Goal: Task Accomplishment & Management: Manage account settings

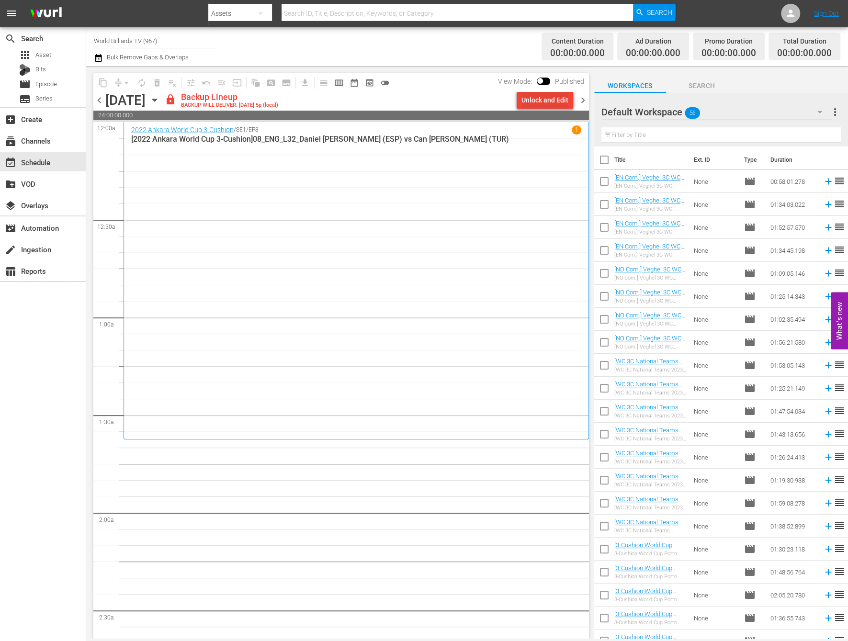
click at [556, 105] on div "Unlock and Edit" at bounding box center [544, 99] width 47 height 17
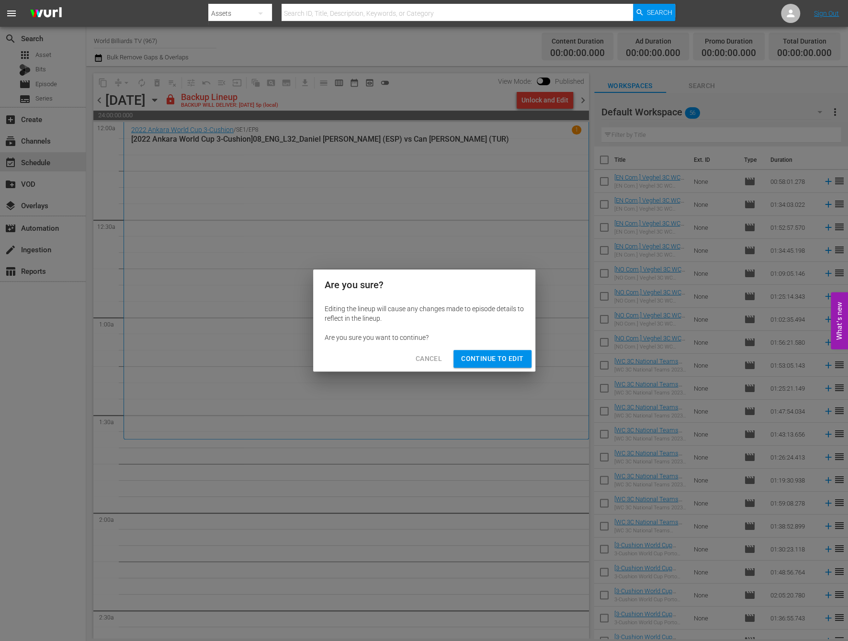
click at [496, 351] on button "Continue to Edit" at bounding box center [492, 359] width 78 height 18
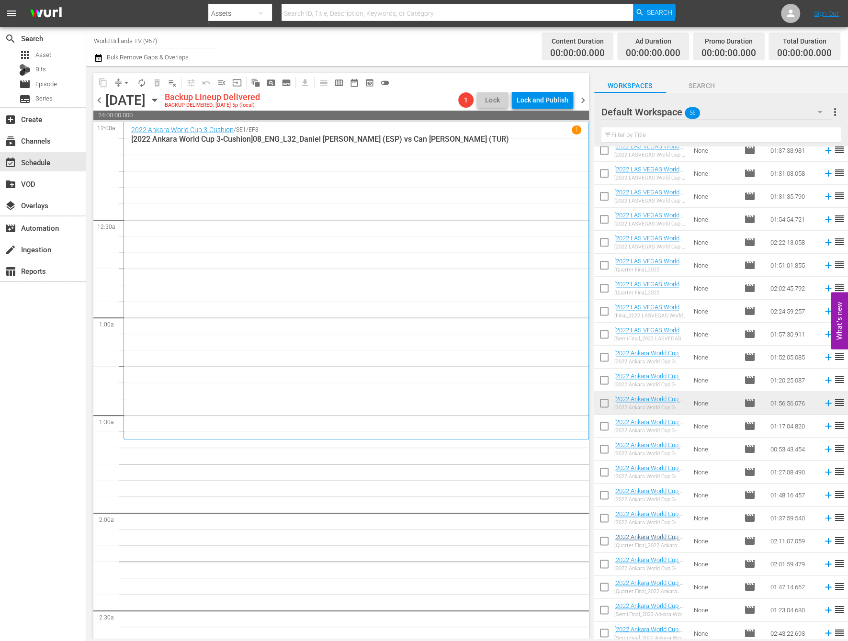
scroll to position [817, 0]
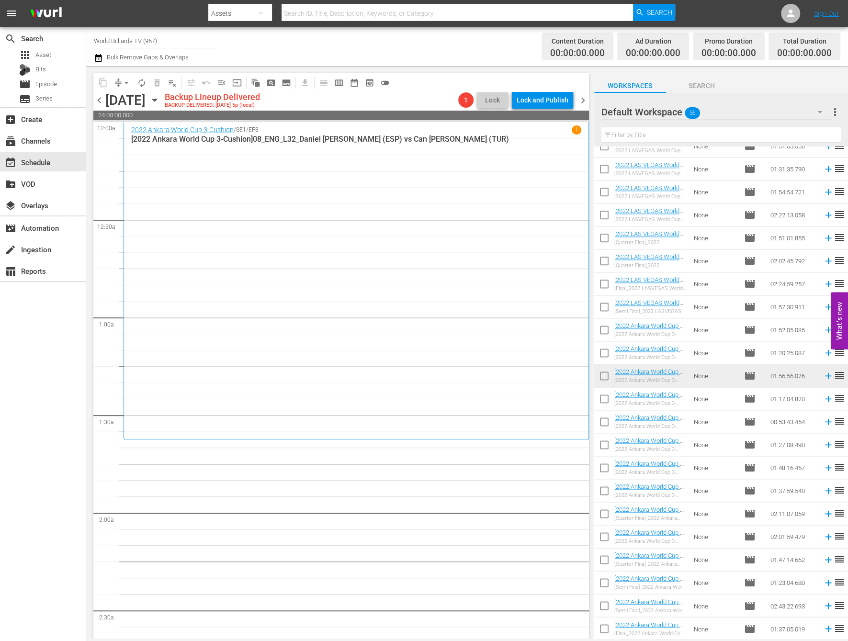
click at [607, 399] on input "checkbox" at bounding box center [604, 401] width 20 height 20
checkbox input "true"
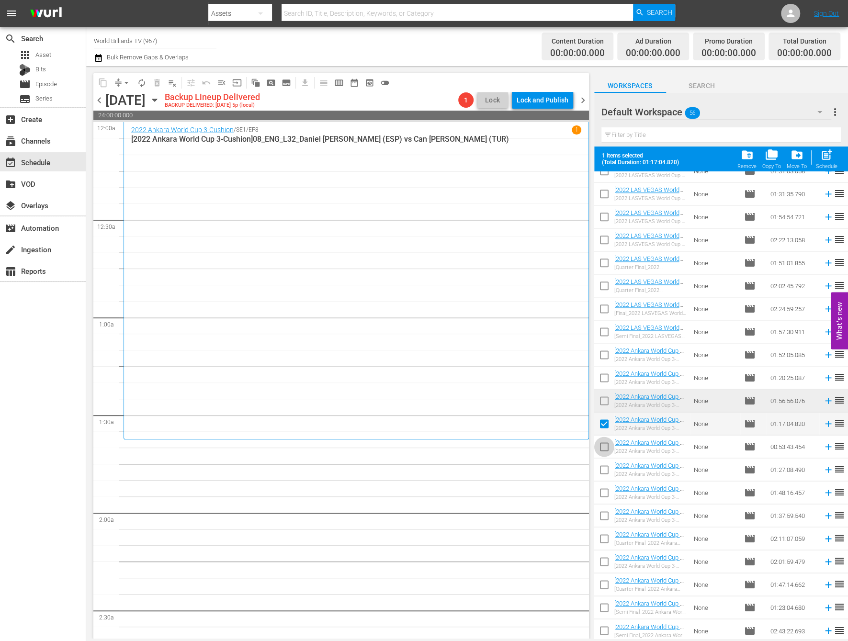
click at [599, 449] on input "checkbox" at bounding box center [604, 449] width 20 height 20
checkbox input "true"
click at [604, 471] on input "checkbox" at bounding box center [604, 472] width 20 height 20
checkbox input "true"
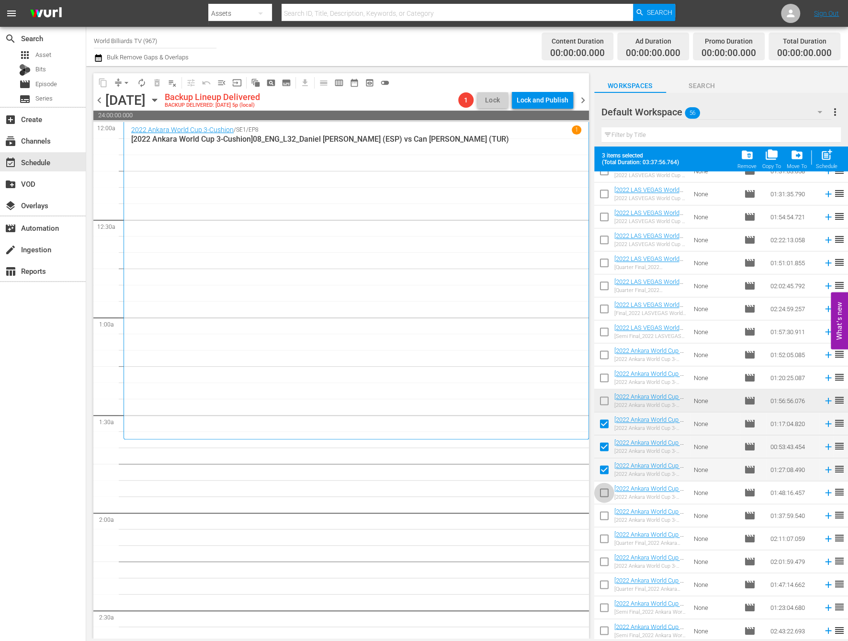
click at [605, 491] on input "checkbox" at bounding box center [604, 495] width 20 height 20
checkbox input "true"
click at [605, 510] on input "checkbox" at bounding box center [604, 518] width 20 height 20
checkbox input "true"
drag, startPoint x: 605, startPoint y: 531, endPoint x: 605, endPoint y: 539, distance: 7.7
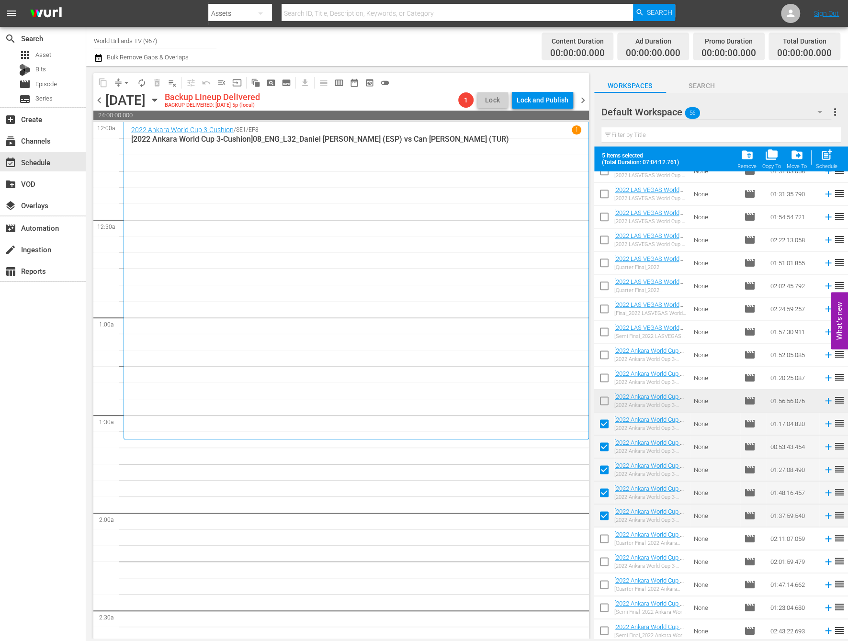
click at [605, 532] on input "checkbox" at bounding box center [604, 541] width 20 height 20
checkbox input "true"
drag, startPoint x: 607, startPoint y: 555, endPoint x: 607, endPoint y: 564, distance: 8.1
click at [607, 555] on input "checkbox" at bounding box center [604, 564] width 20 height 20
checkbox input "true"
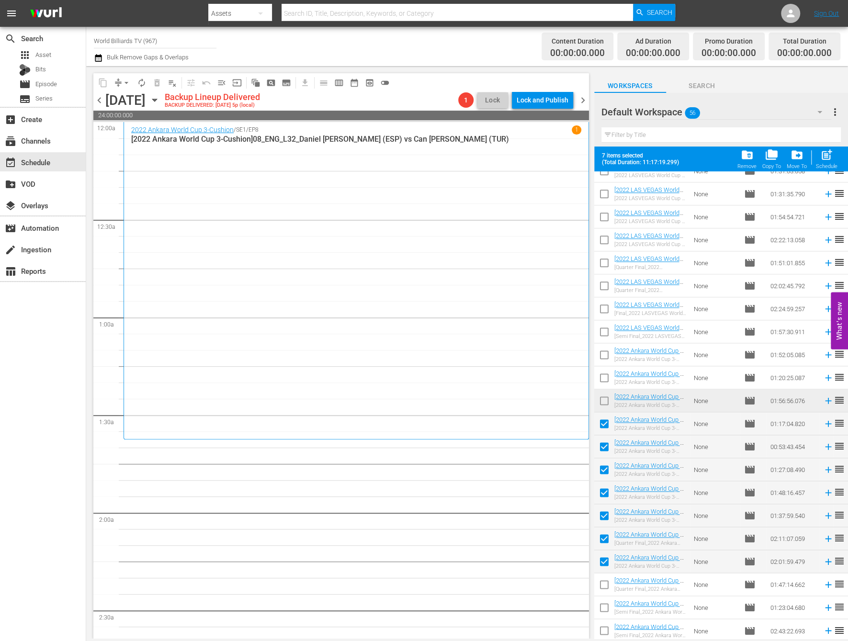
click at [607, 576] on input "checkbox" at bounding box center [604, 586] width 20 height 20
checkbox input "true"
click at [607, 607] on input "checkbox" at bounding box center [604, 609] width 20 height 20
checkbox input "true"
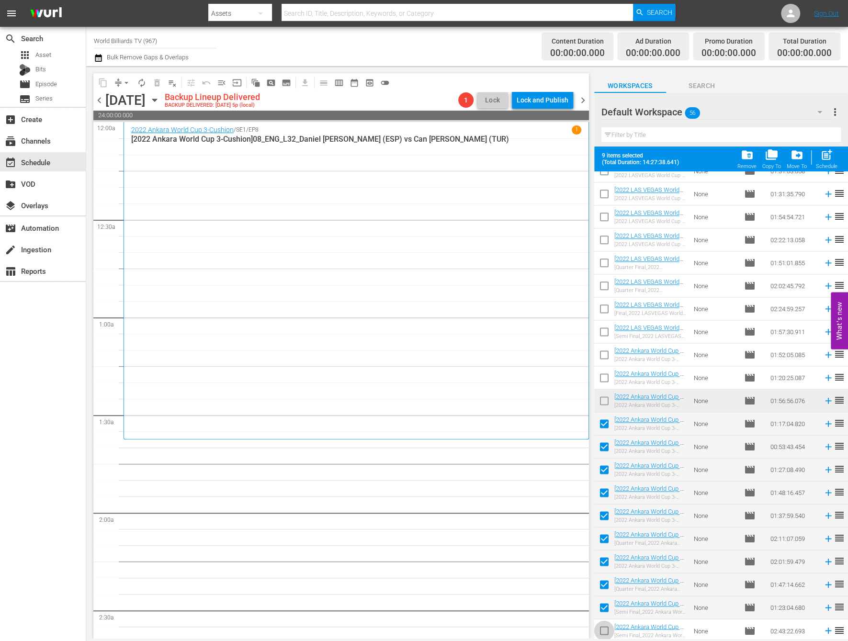
click at [607, 632] on input "checkbox" at bounding box center [604, 632] width 20 height 20
checkbox input "true"
click at [831, 153] on span "post_add" at bounding box center [826, 154] width 13 height 13
checkbox input "false"
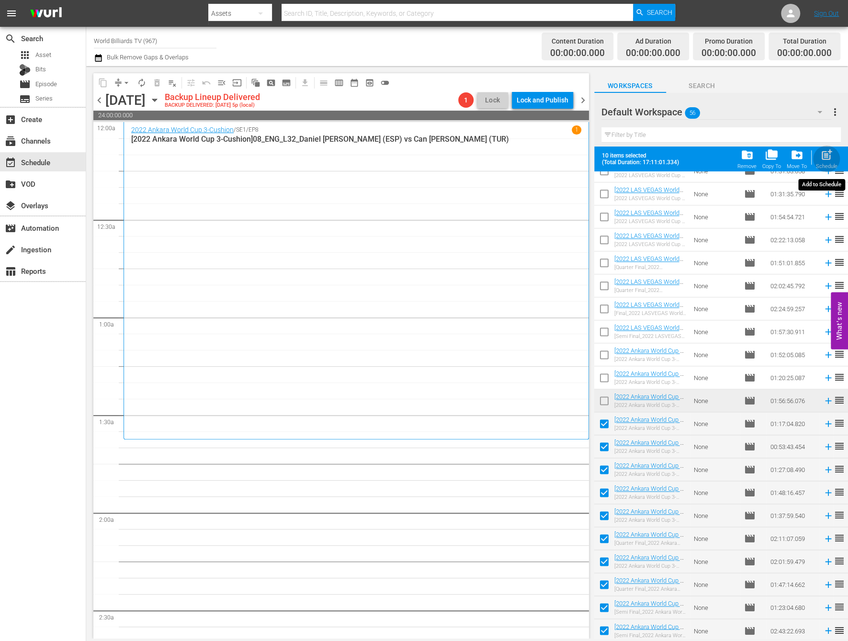
checkbox input "false"
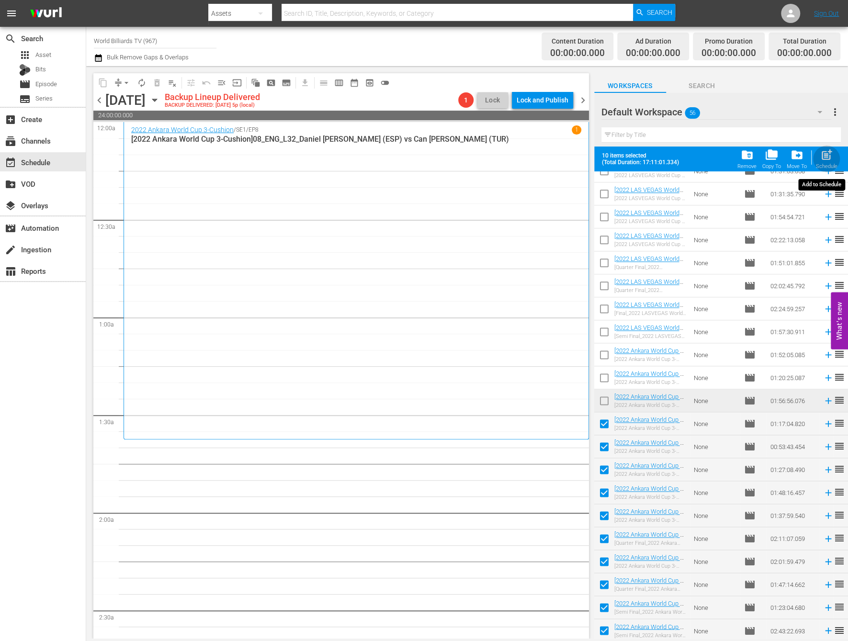
checkbox input "false"
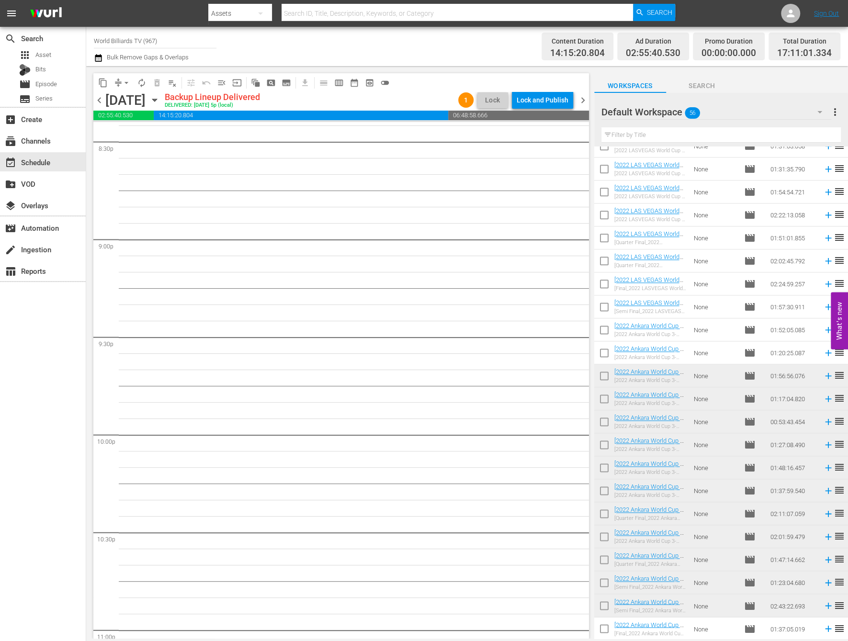
scroll to position [4005, 0]
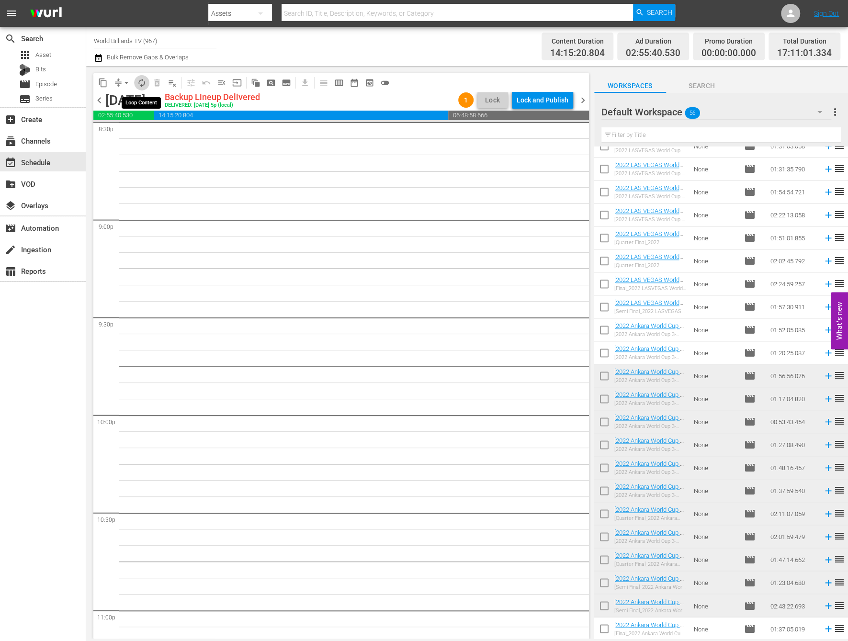
click at [140, 79] on span "autorenew_outlined" at bounding box center [142, 83] width 10 height 10
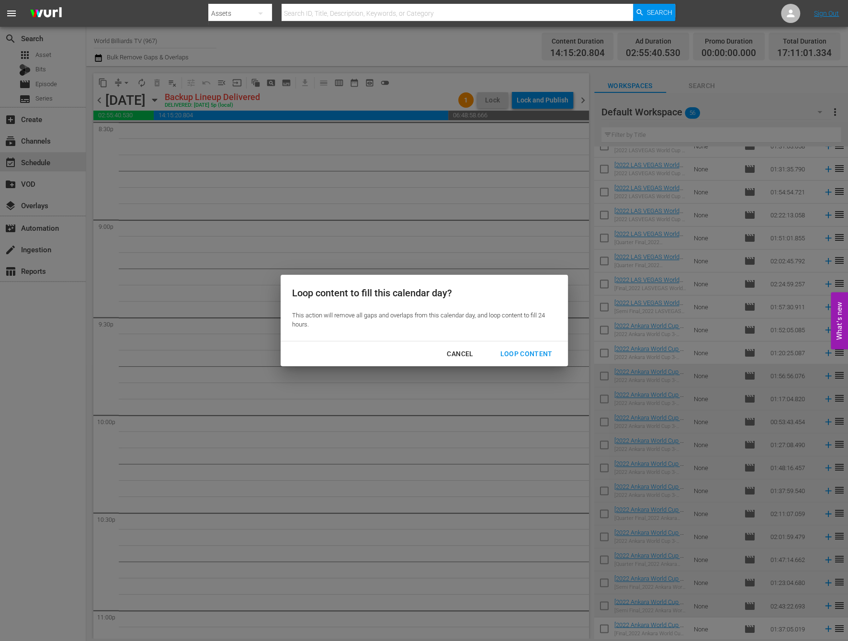
click at [550, 356] on div "Loop Content" at bounding box center [526, 354] width 68 height 12
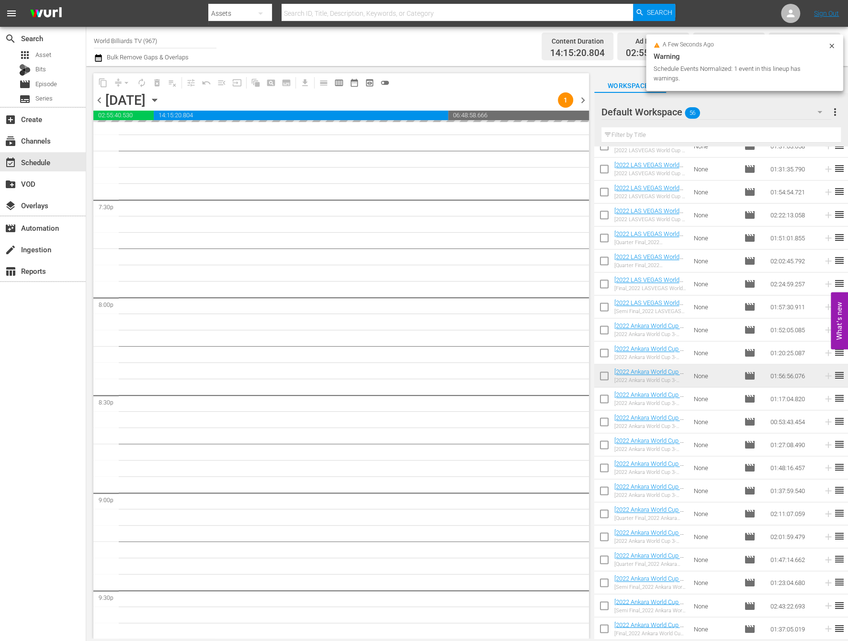
scroll to position [4171, 0]
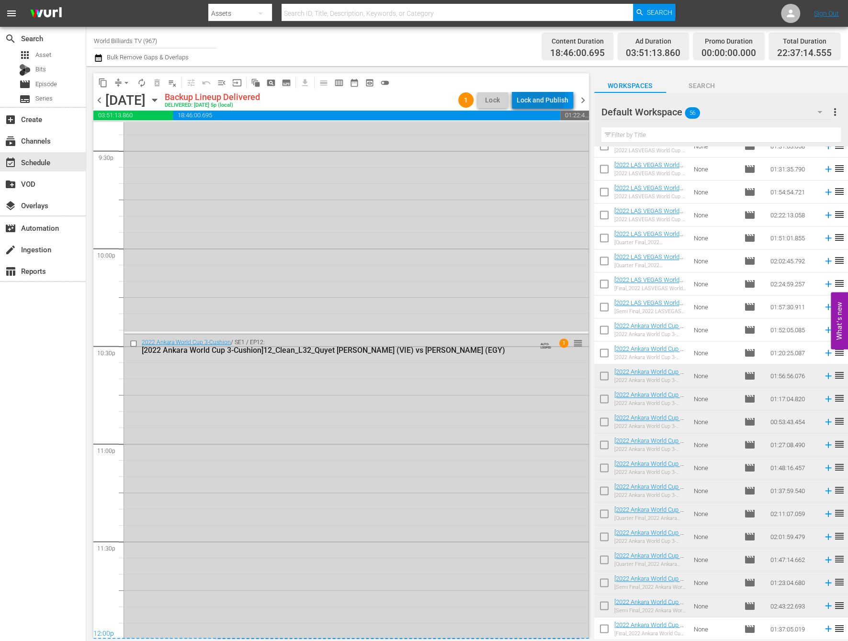
click at [531, 96] on div "Lock and Publish" at bounding box center [543, 99] width 52 height 17
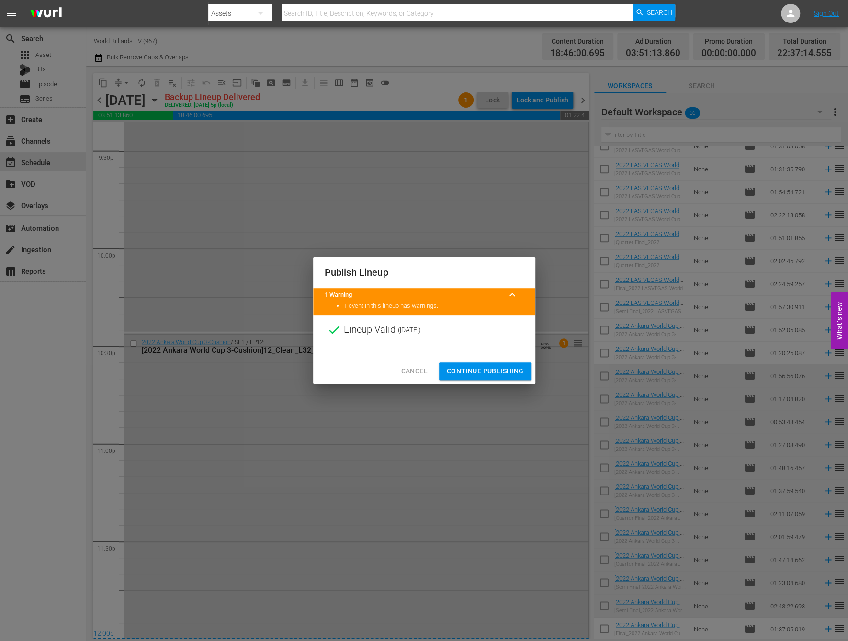
click at [494, 362] on button "Continue Publishing" at bounding box center [485, 371] width 92 height 18
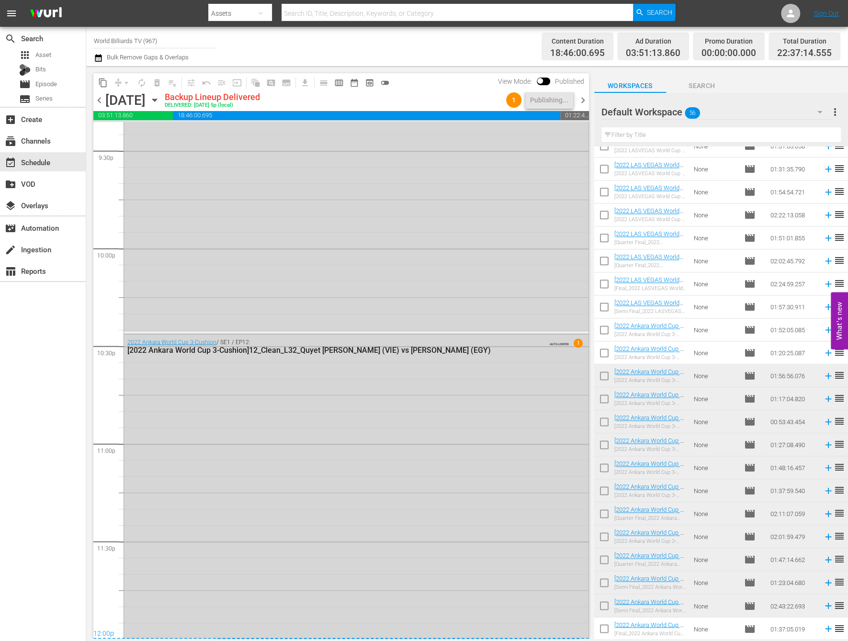
click at [160, 98] on icon "button" at bounding box center [154, 100] width 11 height 11
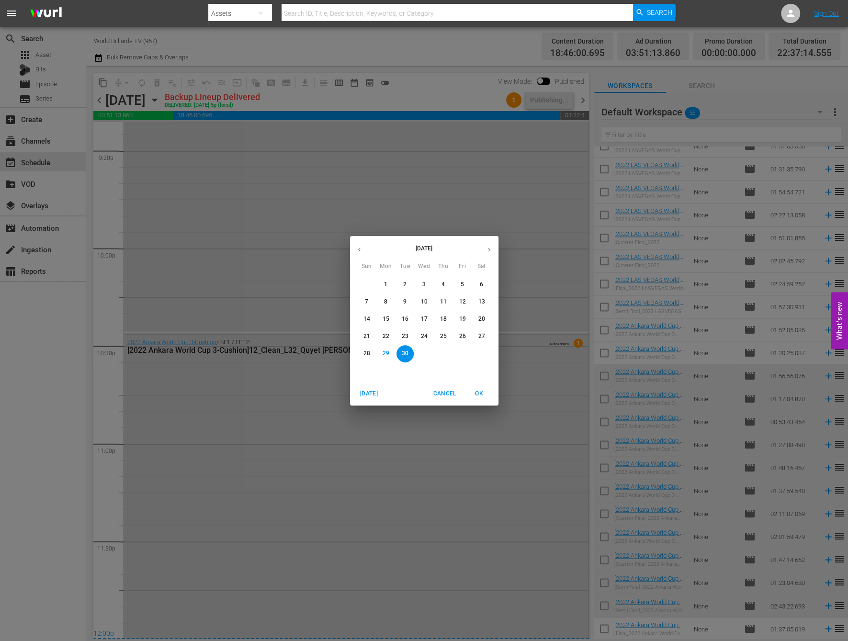
click at [491, 245] on button "button" at bounding box center [489, 249] width 19 height 19
click at [426, 283] on span "1" at bounding box center [424, 285] width 17 height 8
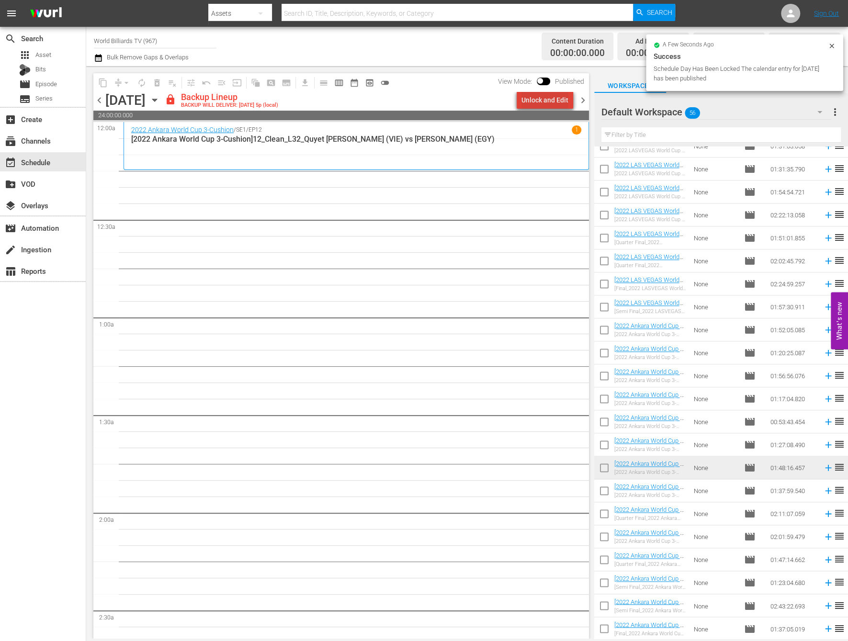
click at [556, 100] on div "Unlock and Edit" at bounding box center [544, 99] width 47 height 17
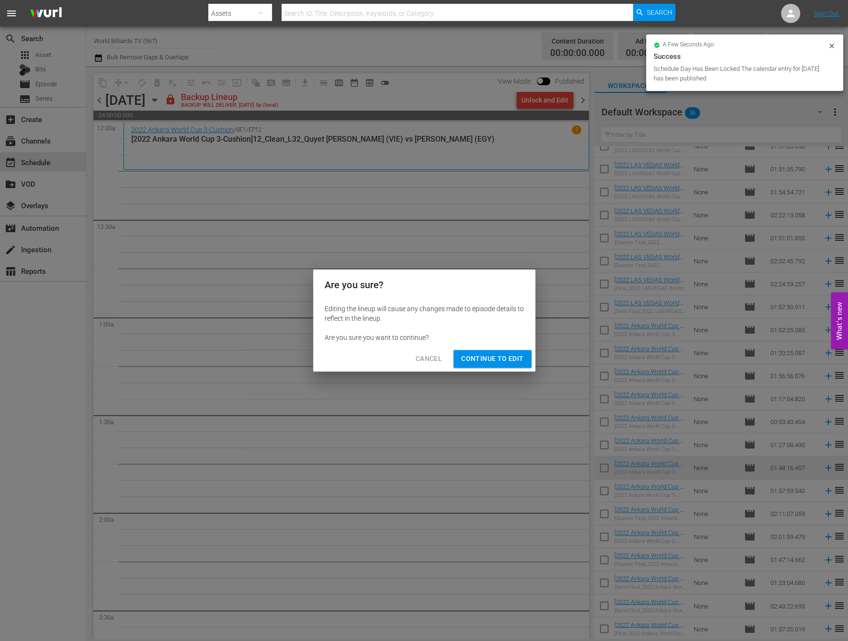
click at [504, 353] on span "Continue to Edit" at bounding box center [492, 359] width 62 height 12
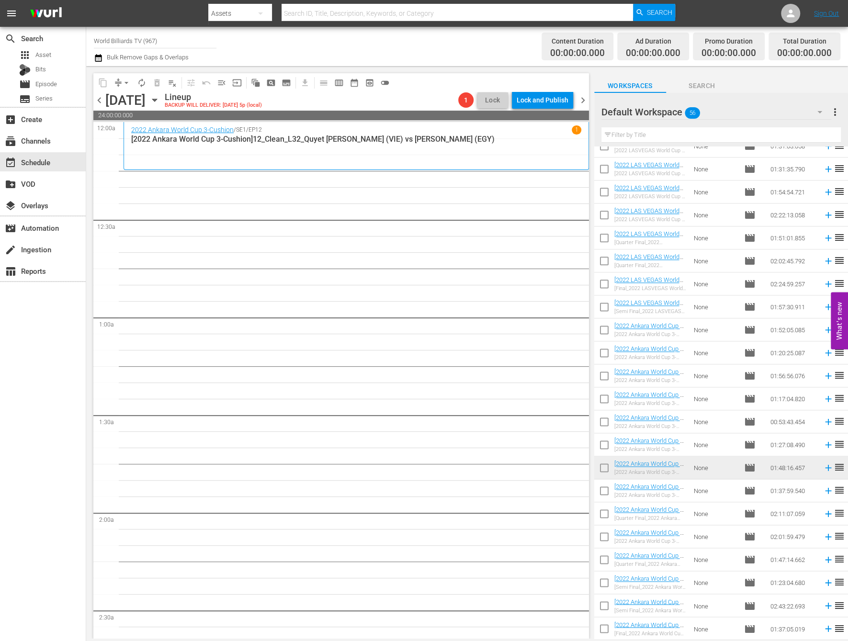
click at [610, 497] on input "checkbox" at bounding box center [604, 493] width 20 height 20
checkbox input "true"
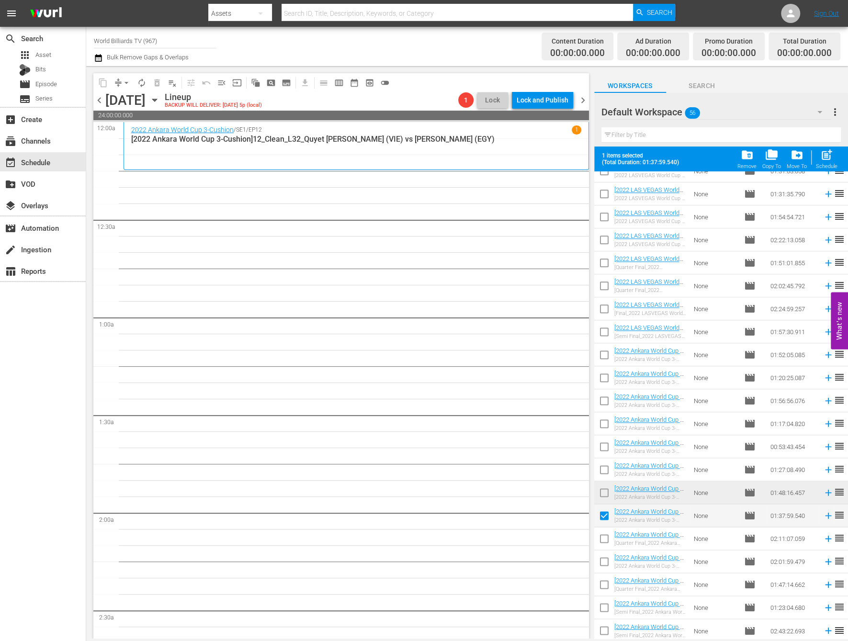
drag, startPoint x: 607, startPoint y: 530, endPoint x: 607, endPoint y: 539, distance: 8.6
click at [607, 531] on input "checkbox" at bounding box center [604, 541] width 20 height 20
checkbox input "true"
click at [603, 557] on input "checkbox" at bounding box center [604, 564] width 20 height 20
checkbox input "true"
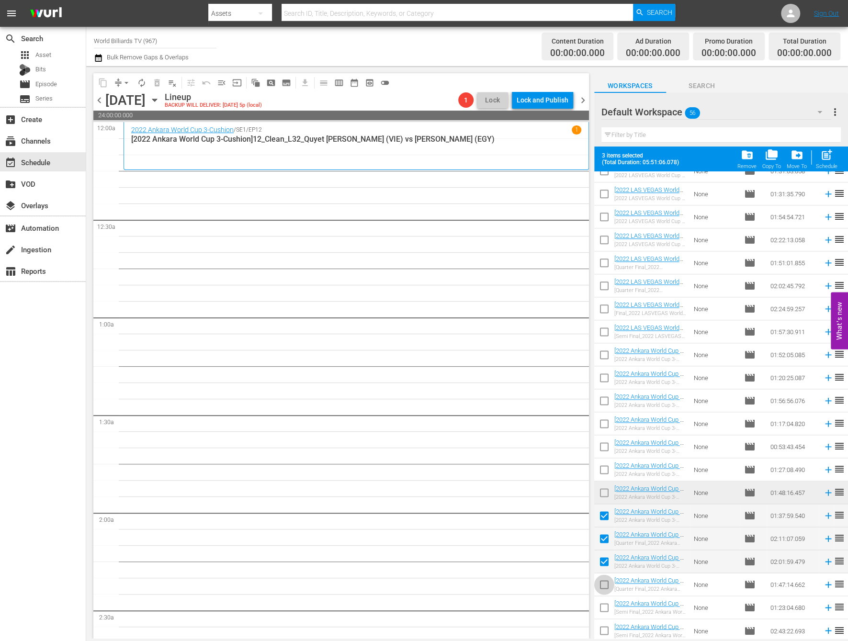
click at [603, 582] on input "checkbox" at bounding box center [604, 586] width 20 height 20
checkbox input "true"
click at [602, 611] on input "checkbox" at bounding box center [604, 609] width 20 height 20
checkbox input "true"
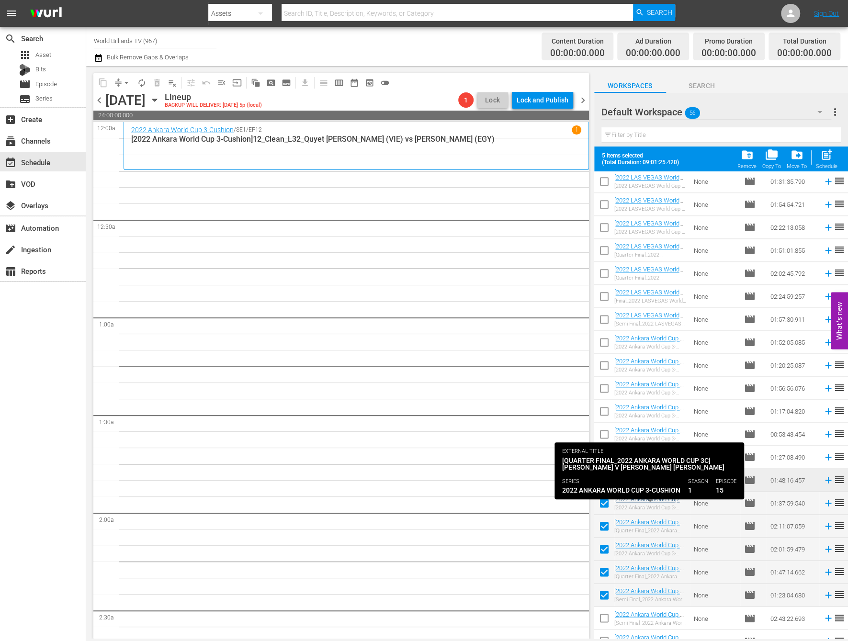
scroll to position [842, 0]
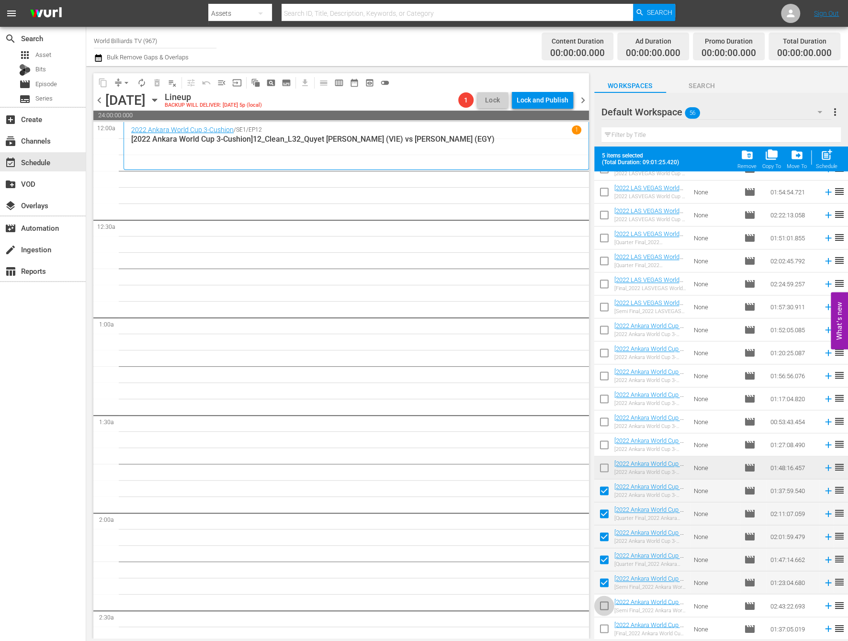
click at [599, 599] on input "checkbox" at bounding box center [604, 608] width 20 height 20
checkbox input "true"
click at [603, 630] on input "checkbox" at bounding box center [604, 631] width 20 height 20
checkbox input "true"
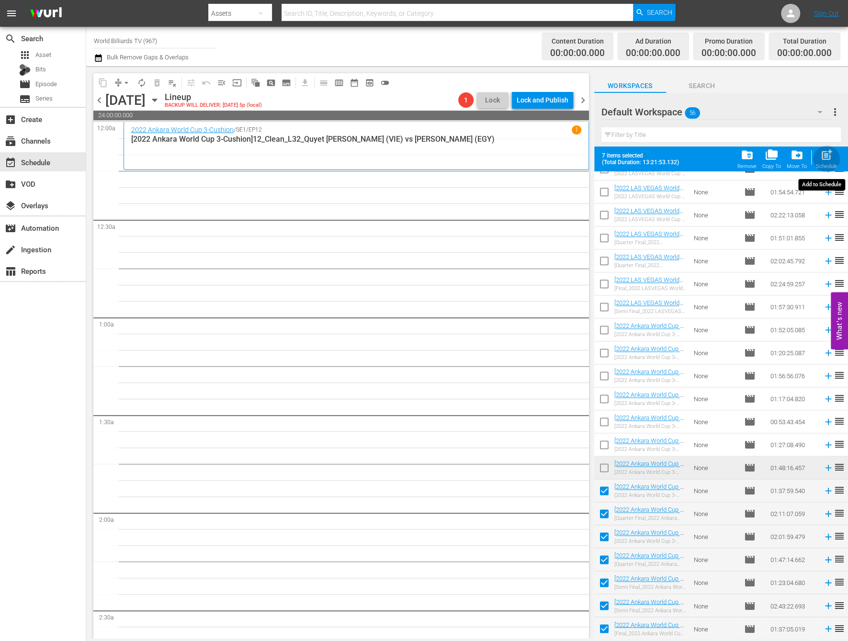
click at [831, 159] on span "post_add" at bounding box center [826, 154] width 13 height 13
checkbox input "false"
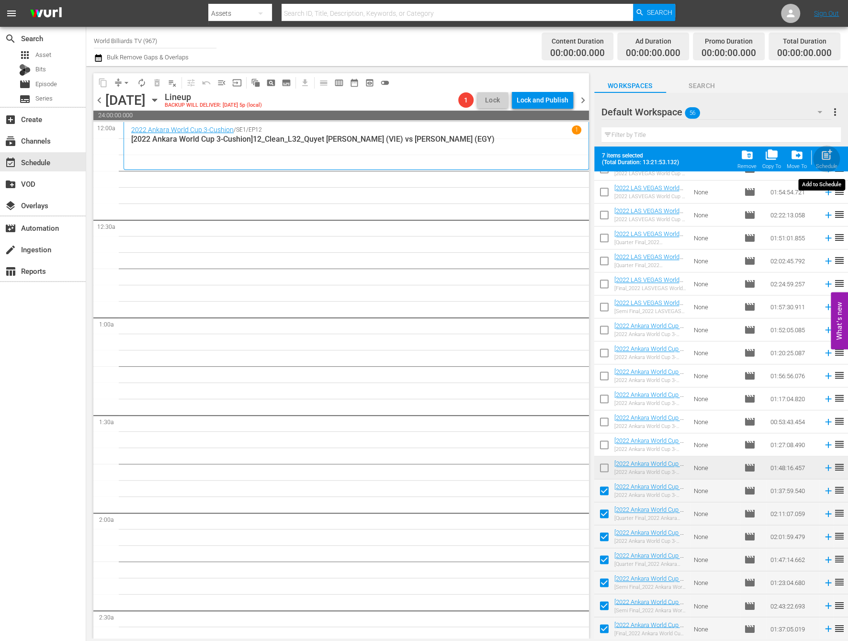
checkbox input "false"
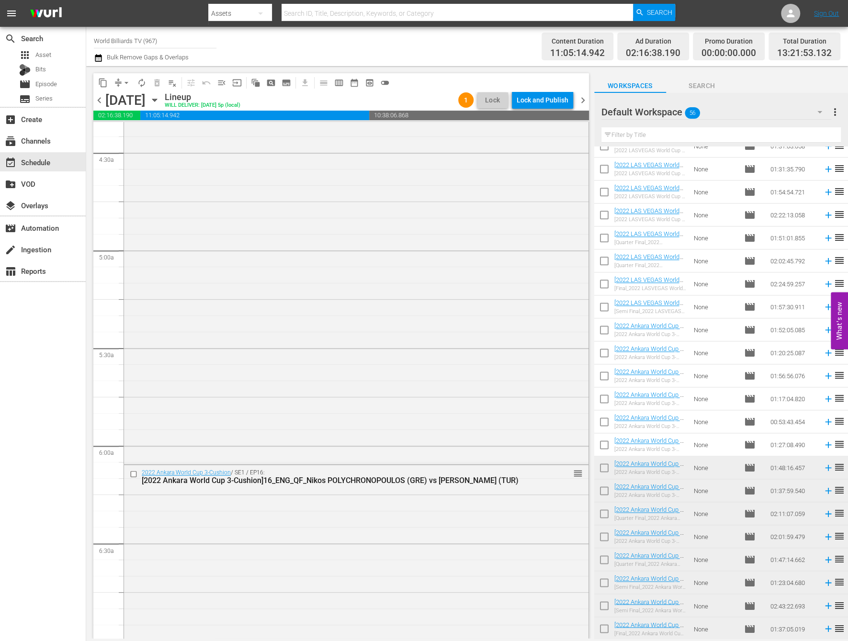
scroll to position [251, 0]
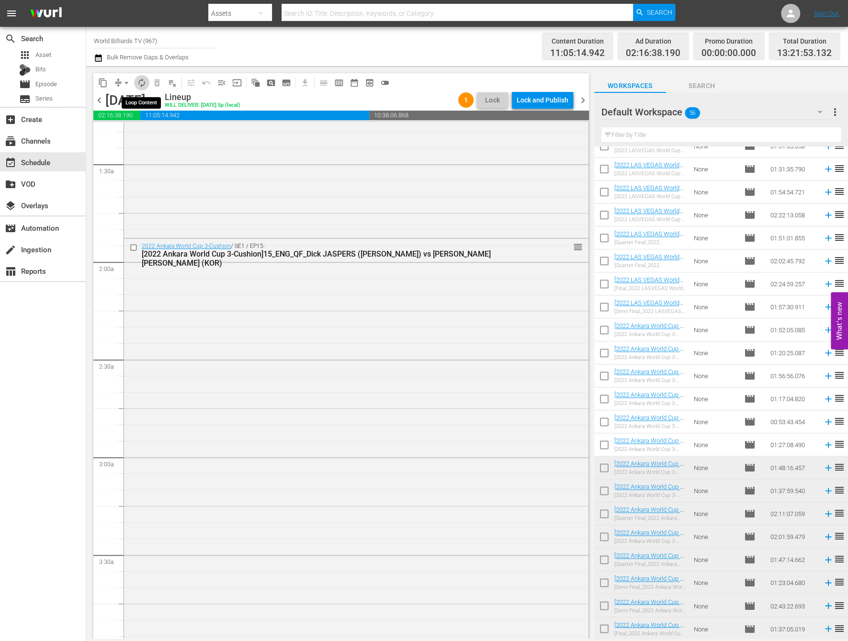
click at [140, 80] on span "autorenew_outlined" at bounding box center [142, 83] width 10 height 10
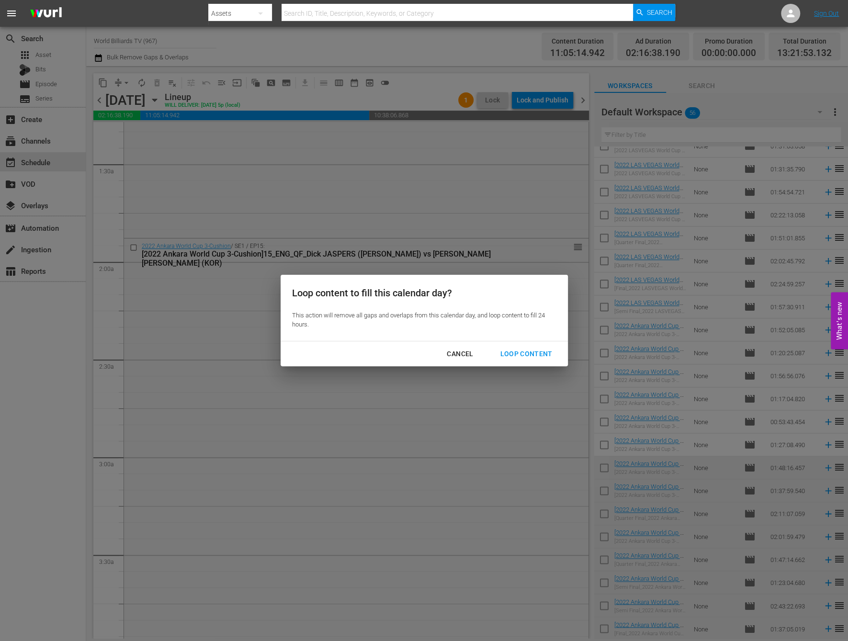
click at [534, 357] on div "Loop Content" at bounding box center [526, 354] width 68 height 12
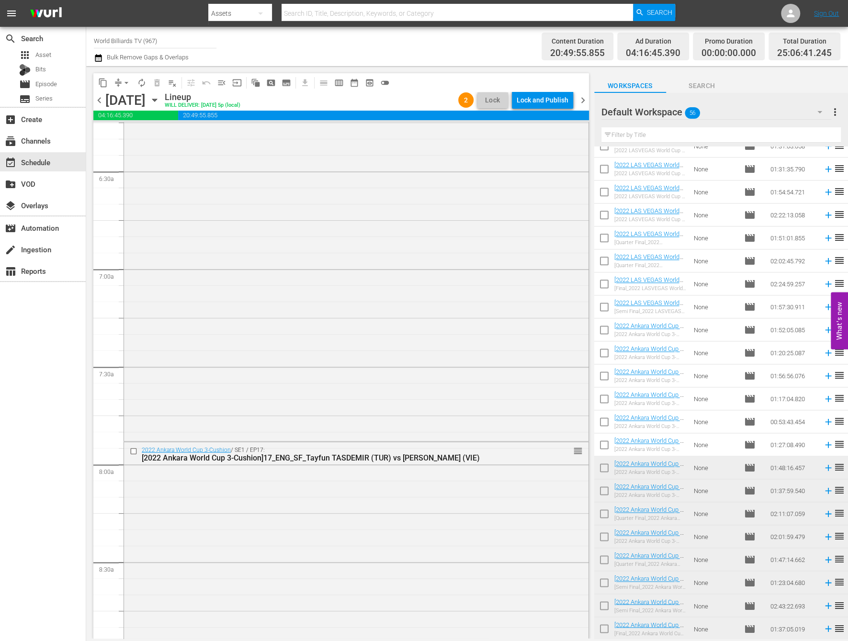
scroll to position [0, 0]
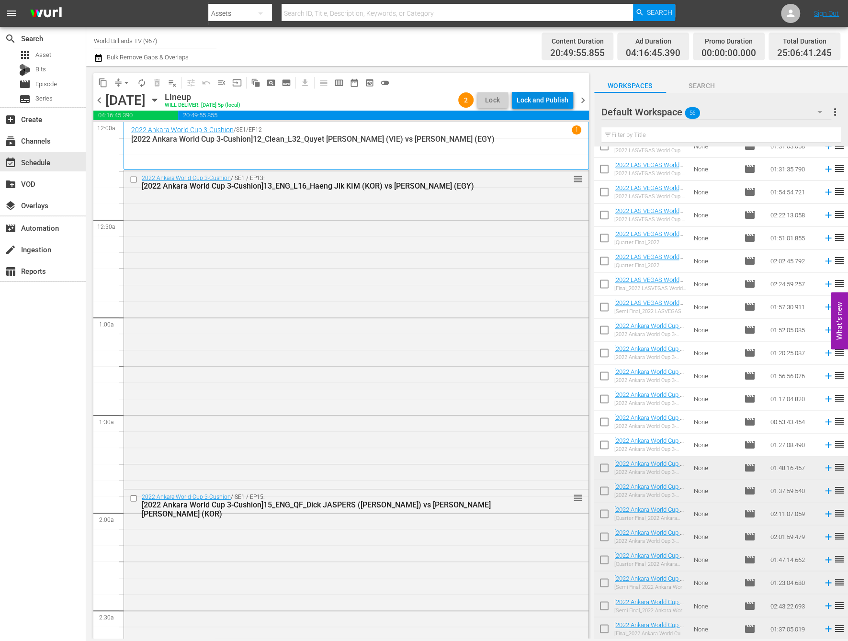
click at [540, 102] on div "Lock and Publish" at bounding box center [543, 99] width 52 height 17
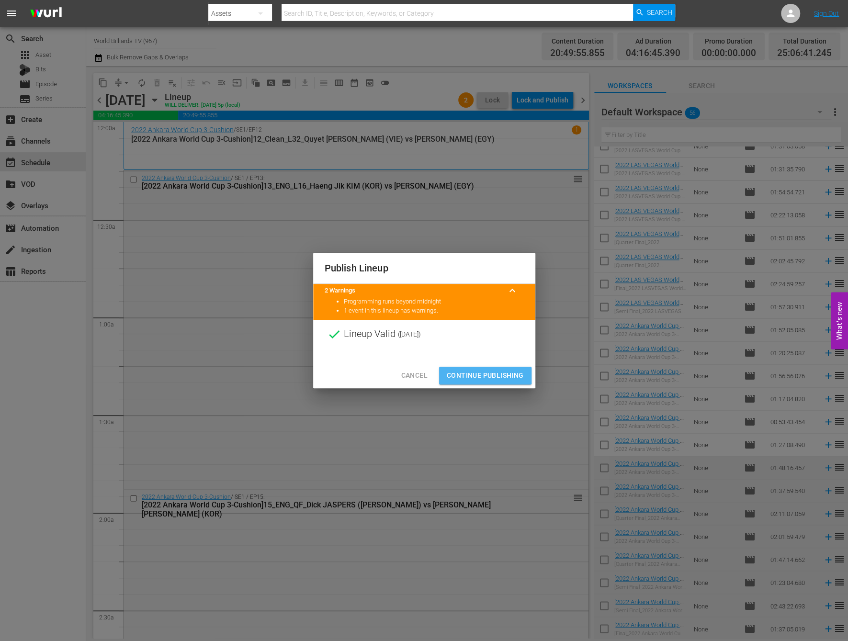
click at [483, 370] on span "Continue Publishing" at bounding box center [485, 376] width 77 height 12
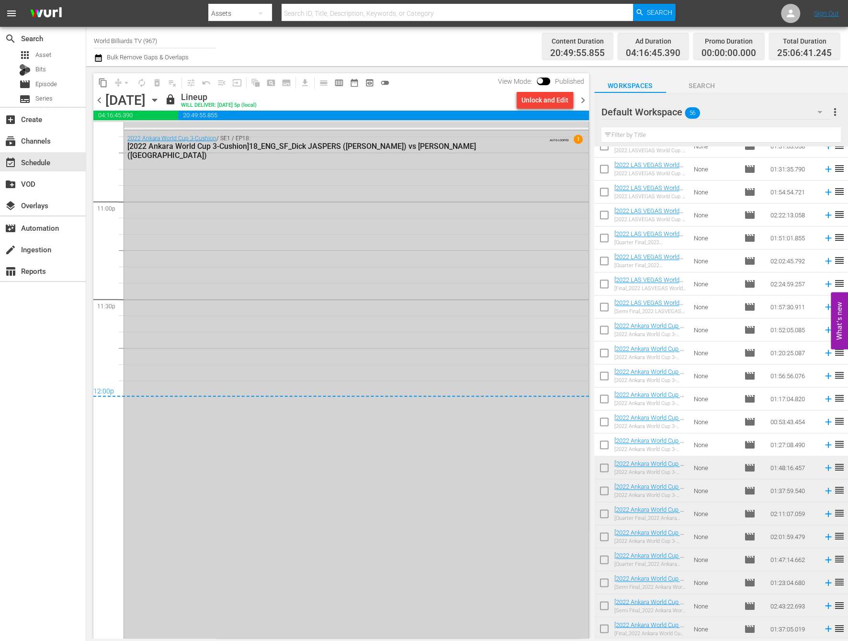
scroll to position [4437, 0]
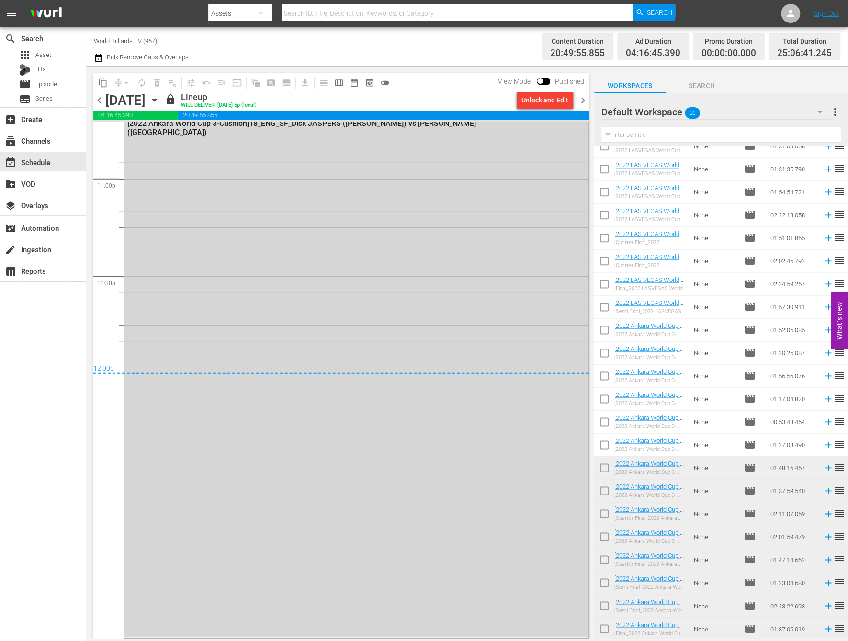
click at [160, 101] on icon "button" at bounding box center [154, 100] width 11 height 11
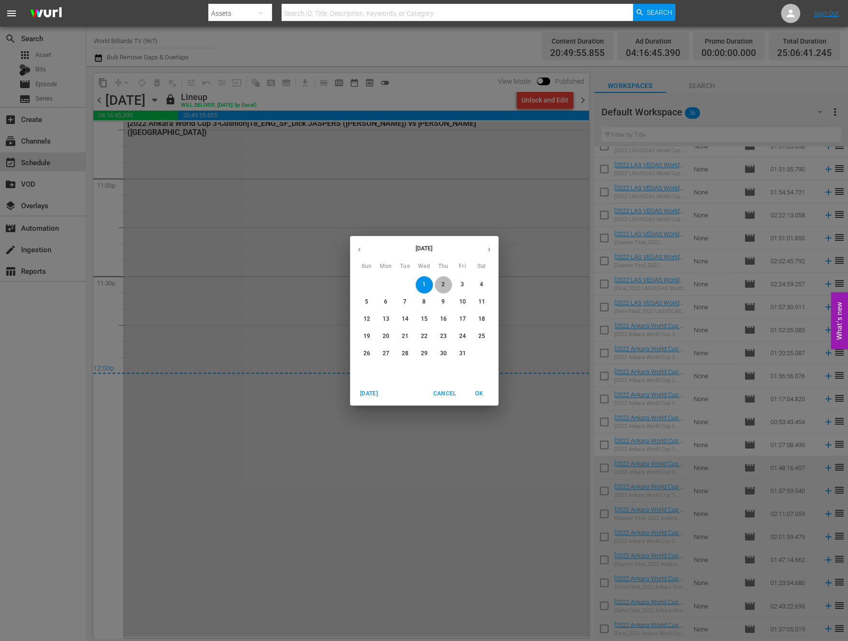
click at [443, 285] on p "2" at bounding box center [442, 285] width 3 height 8
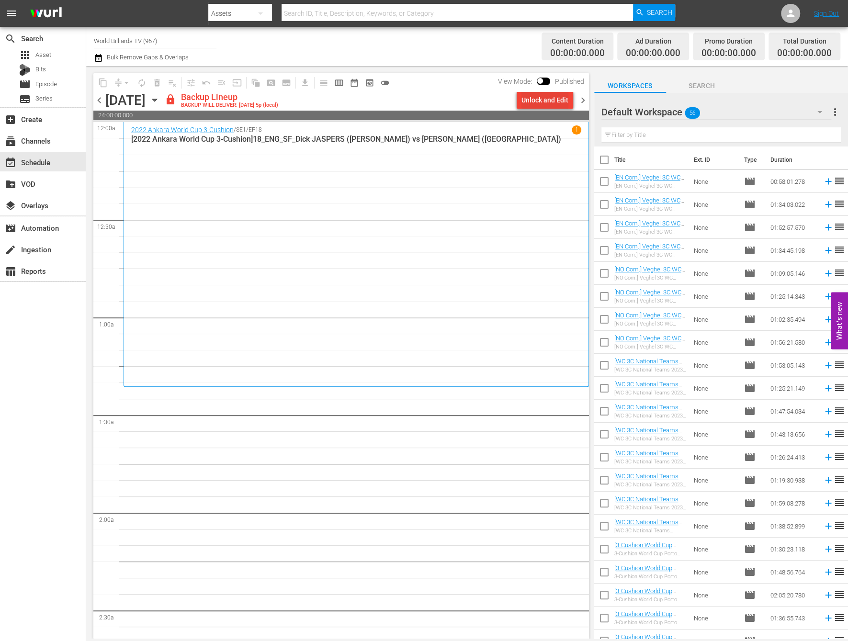
click at [540, 102] on div "Unlock and Edit" at bounding box center [544, 99] width 47 height 17
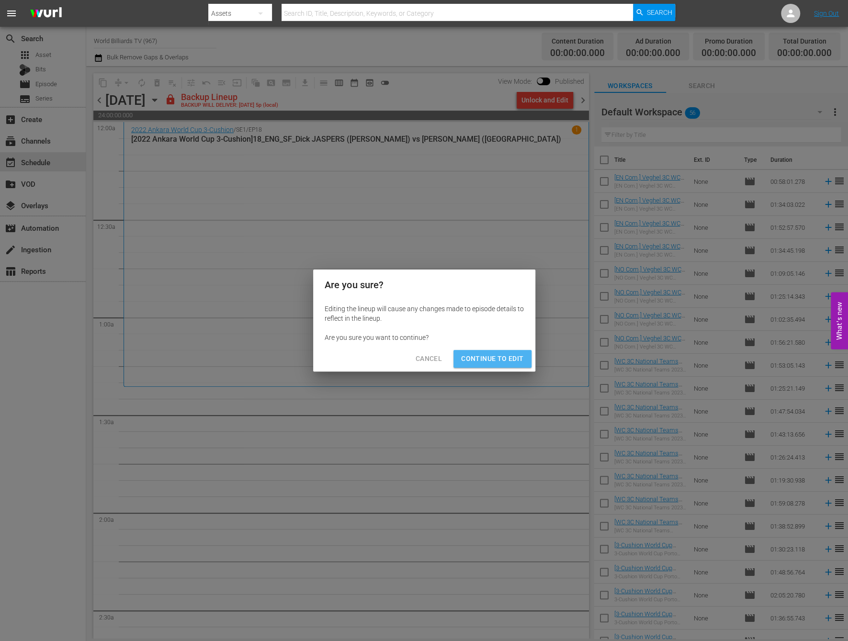
click at [520, 361] on span "Continue to Edit" at bounding box center [492, 359] width 62 height 12
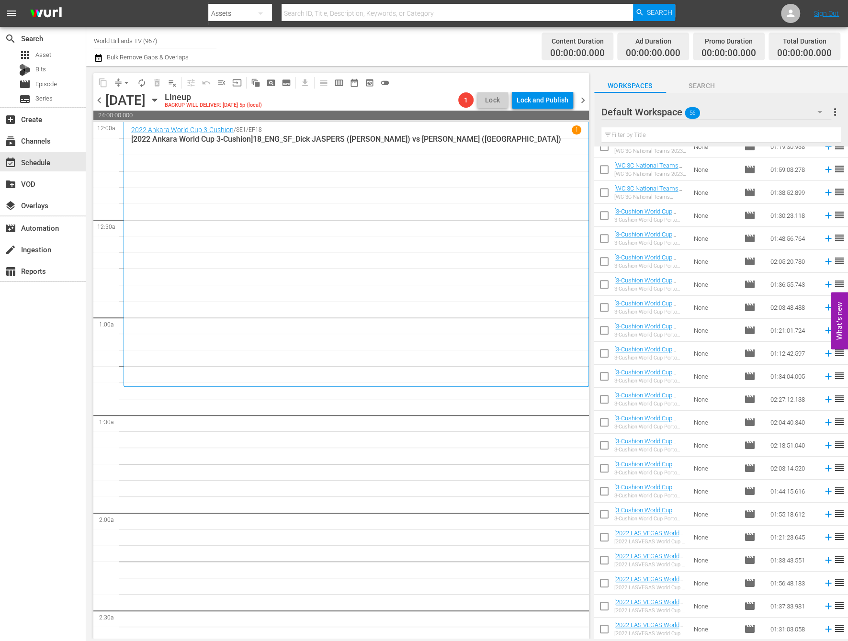
scroll to position [817, 0]
click at [603, 626] on input "checkbox" at bounding box center [604, 631] width 20 height 20
checkbox input "true"
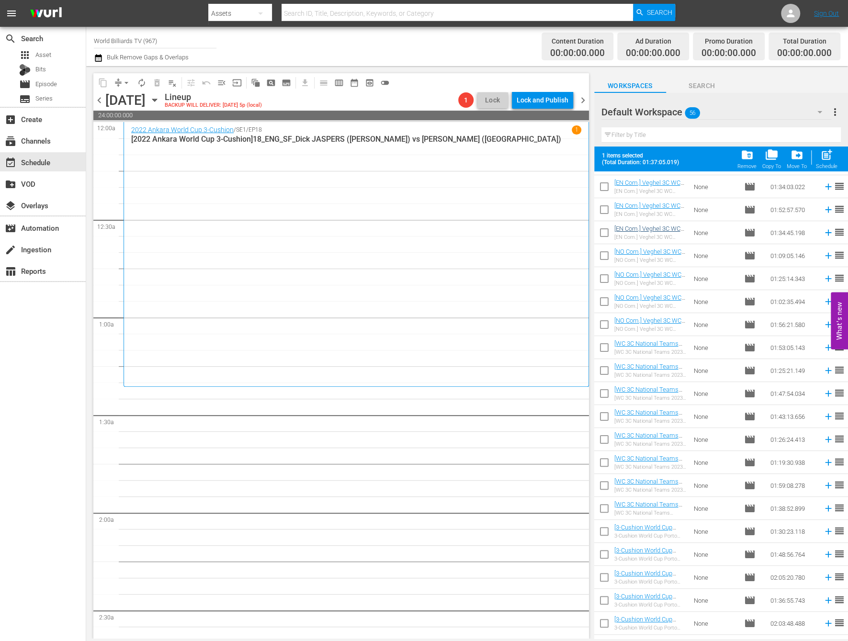
scroll to position [0, 0]
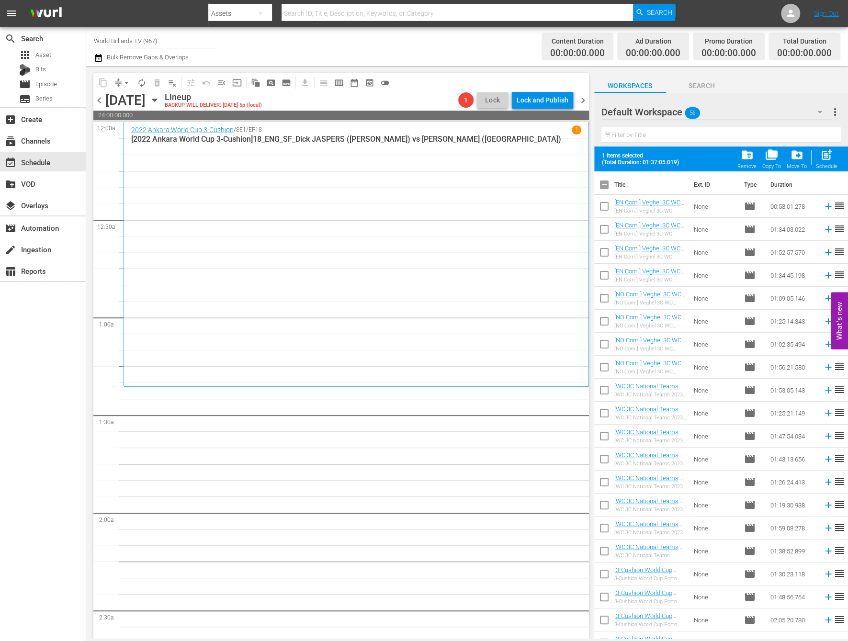
click at [608, 210] on input "checkbox" at bounding box center [604, 208] width 20 height 20
checkbox input "true"
click at [609, 238] on input "checkbox" at bounding box center [604, 231] width 20 height 20
checkbox input "true"
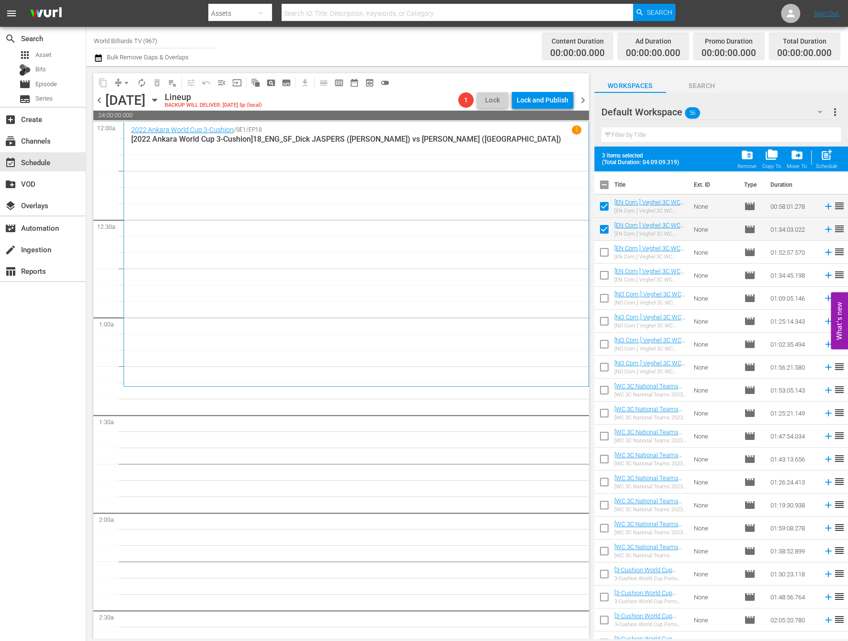
click at [607, 255] on input "checkbox" at bounding box center [604, 254] width 20 height 20
checkbox input "true"
drag, startPoint x: 609, startPoint y: 275, endPoint x: 609, endPoint y: 285, distance: 10.1
click at [609, 275] on input "checkbox" at bounding box center [604, 277] width 20 height 20
checkbox input "true"
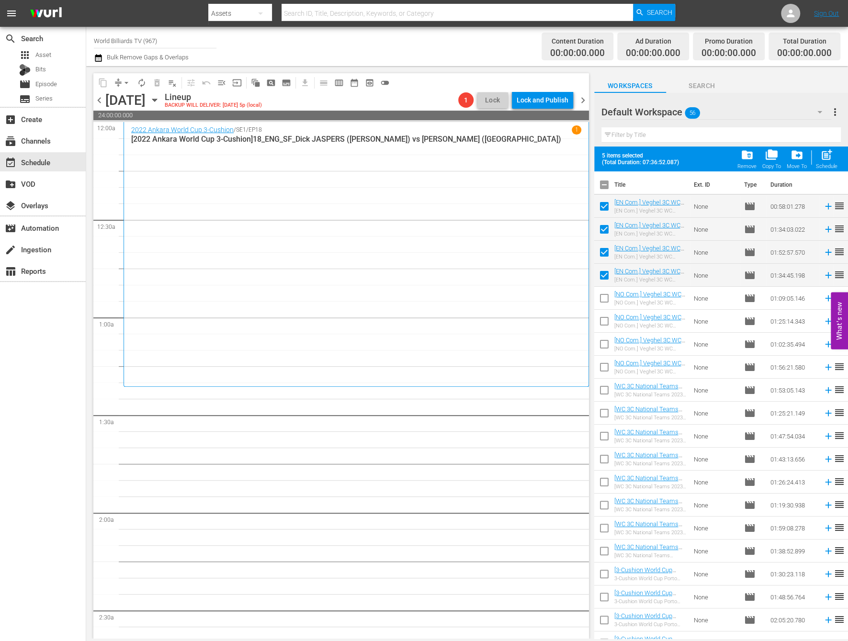
click at [609, 295] on input "checkbox" at bounding box center [604, 300] width 20 height 20
checkbox input "true"
click at [610, 315] on input "checkbox" at bounding box center [604, 323] width 20 height 20
checkbox input "true"
click at [604, 363] on input "checkbox" at bounding box center [604, 369] width 20 height 20
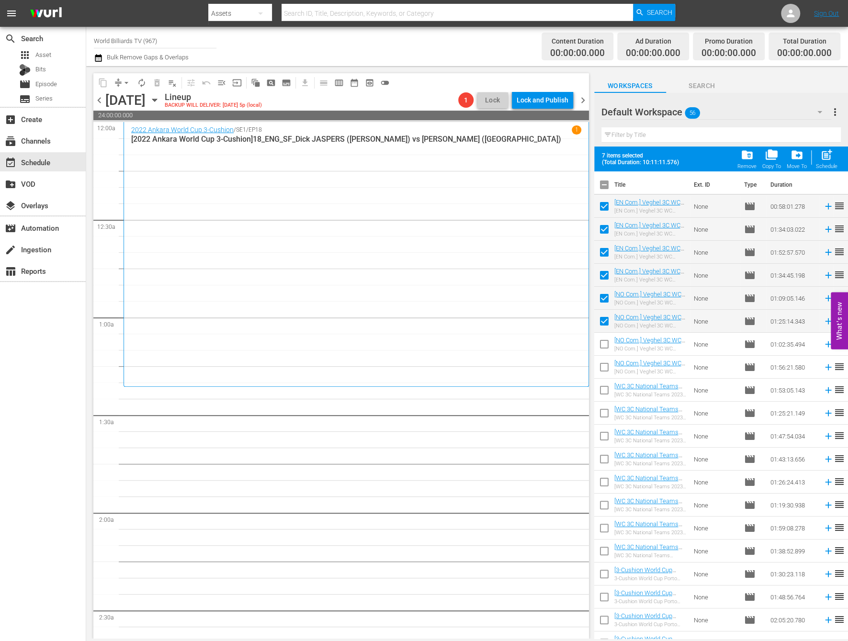
checkbox input "true"
click at [605, 345] on input "checkbox" at bounding box center [604, 346] width 20 height 20
checkbox input "true"
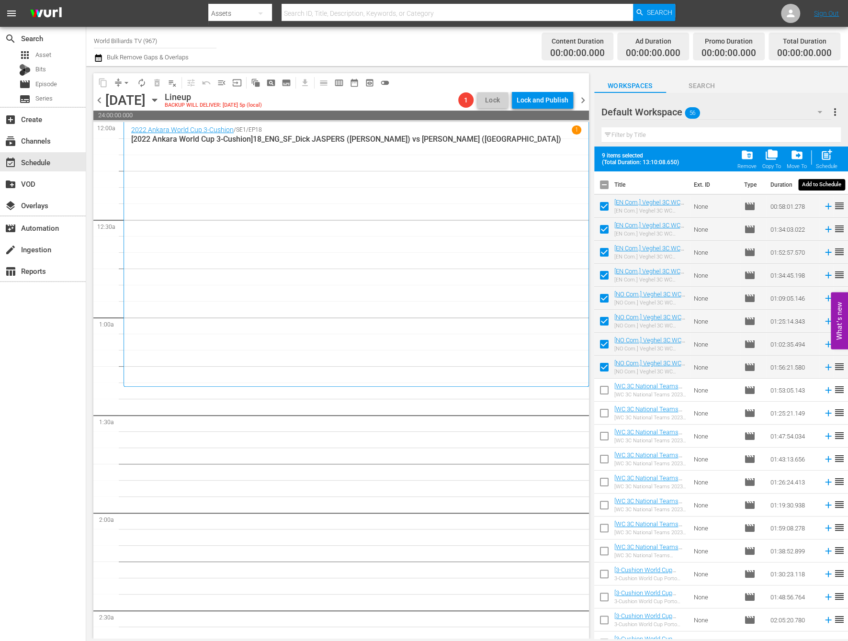
click at [831, 153] on span "post_add" at bounding box center [826, 154] width 13 height 13
checkbox input "false"
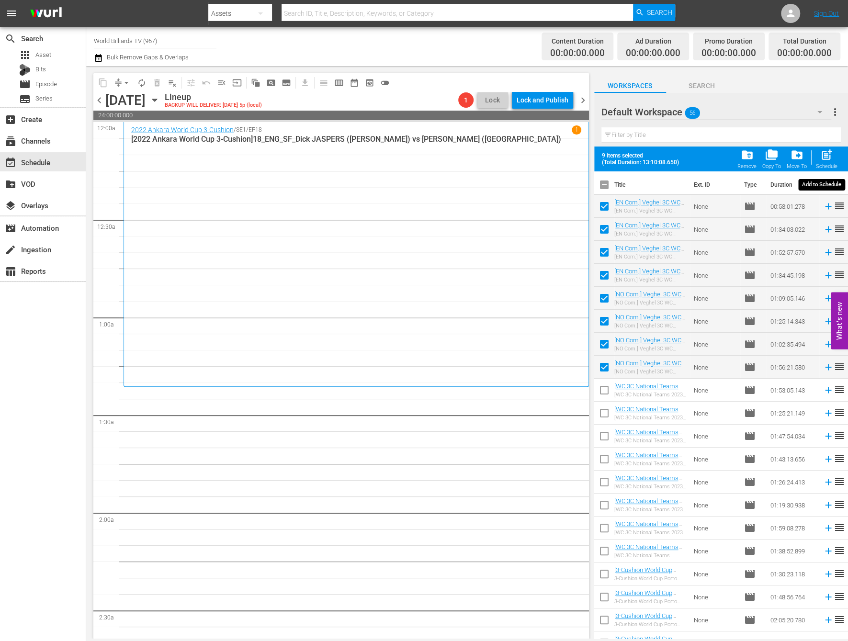
checkbox input "false"
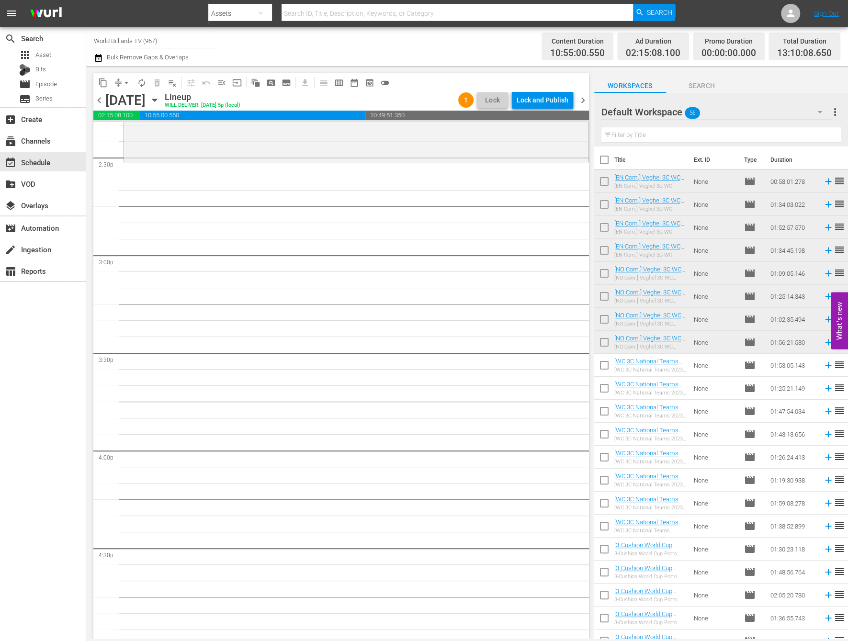
scroll to position [2715, 0]
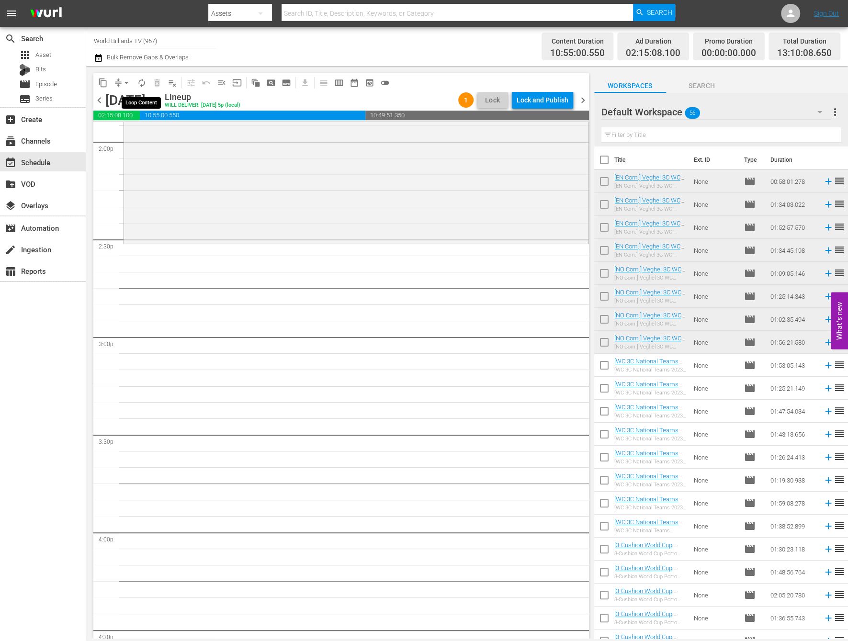
click at [143, 86] on span "autorenew_outlined" at bounding box center [142, 83] width 10 height 10
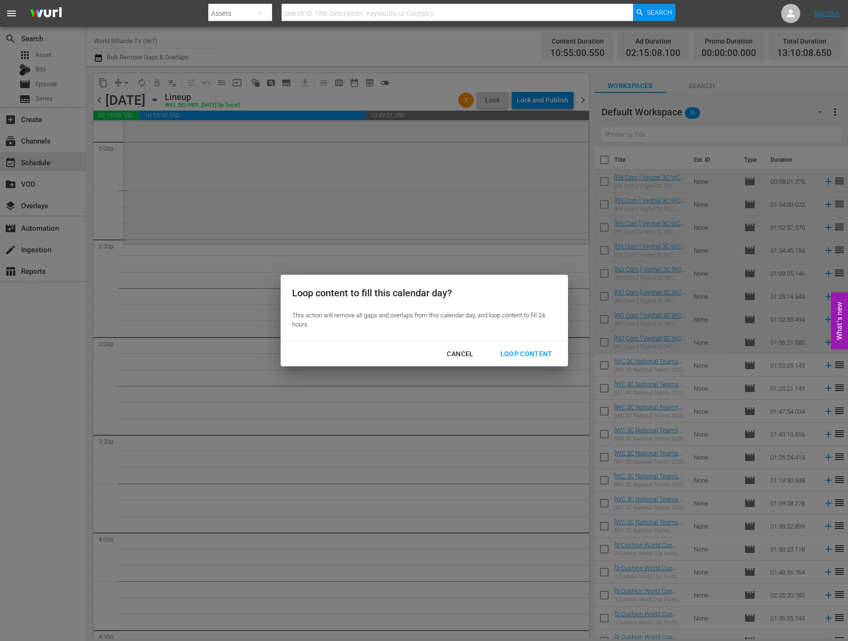
click at [541, 357] on div "Loop Content" at bounding box center [526, 354] width 68 height 12
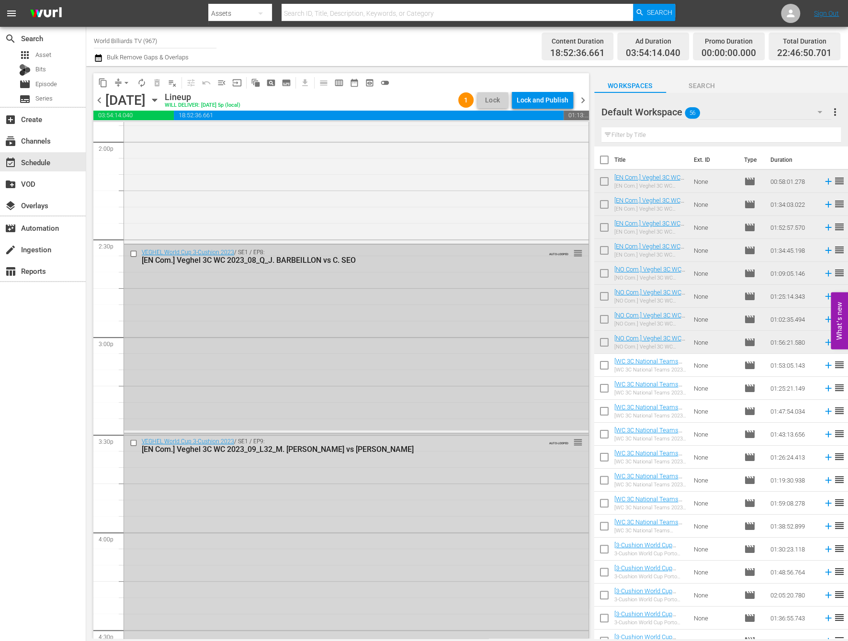
drag, startPoint x: 633, startPoint y: 87, endPoint x: 258, endPoint y: 348, distance: 456.8
click at [258, 348] on div "content_copy compress arrow_drop_down autorenew_outlined delete_forever_outline…" at bounding box center [467, 352] width 762 height 573
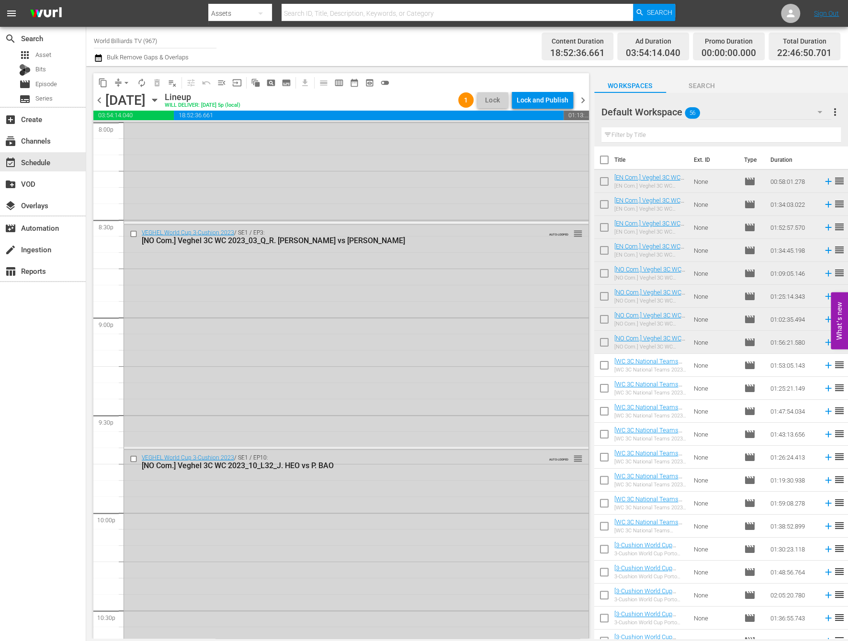
scroll to position [4198, 0]
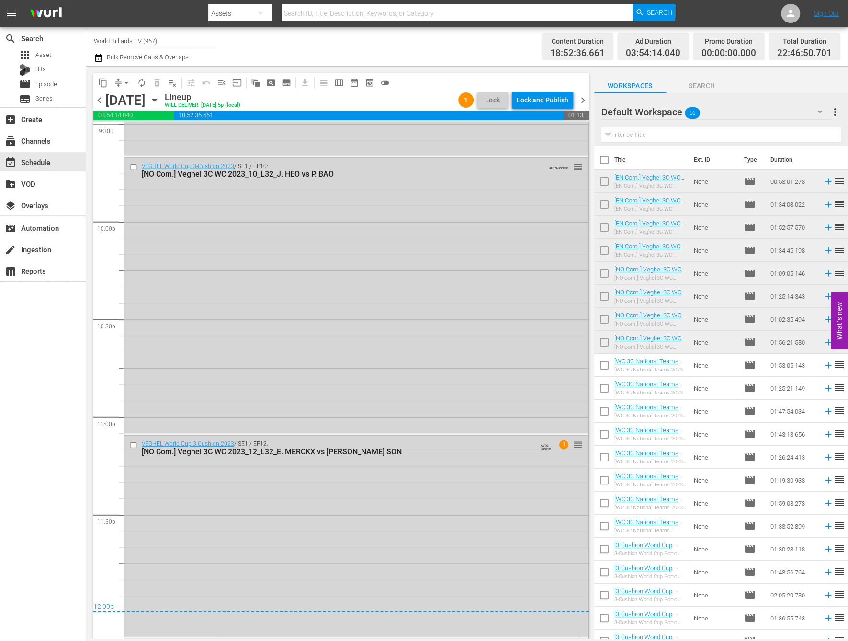
click at [543, 97] on div "Lock and Publish" at bounding box center [543, 99] width 52 height 17
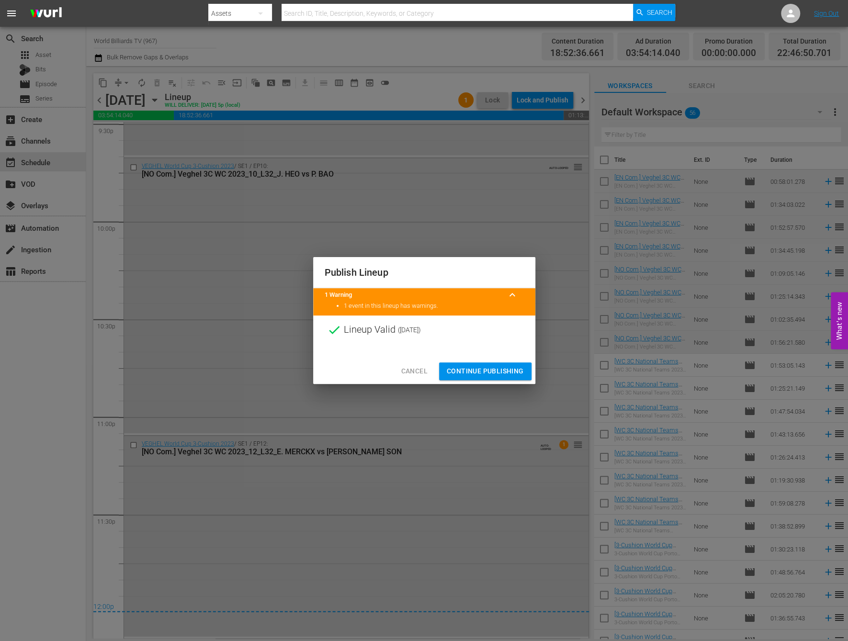
click at [505, 363] on button "Continue Publishing" at bounding box center [485, 371] width 92 height 18
